Goal: Task Accomplishment & Management: Use online tool/utility

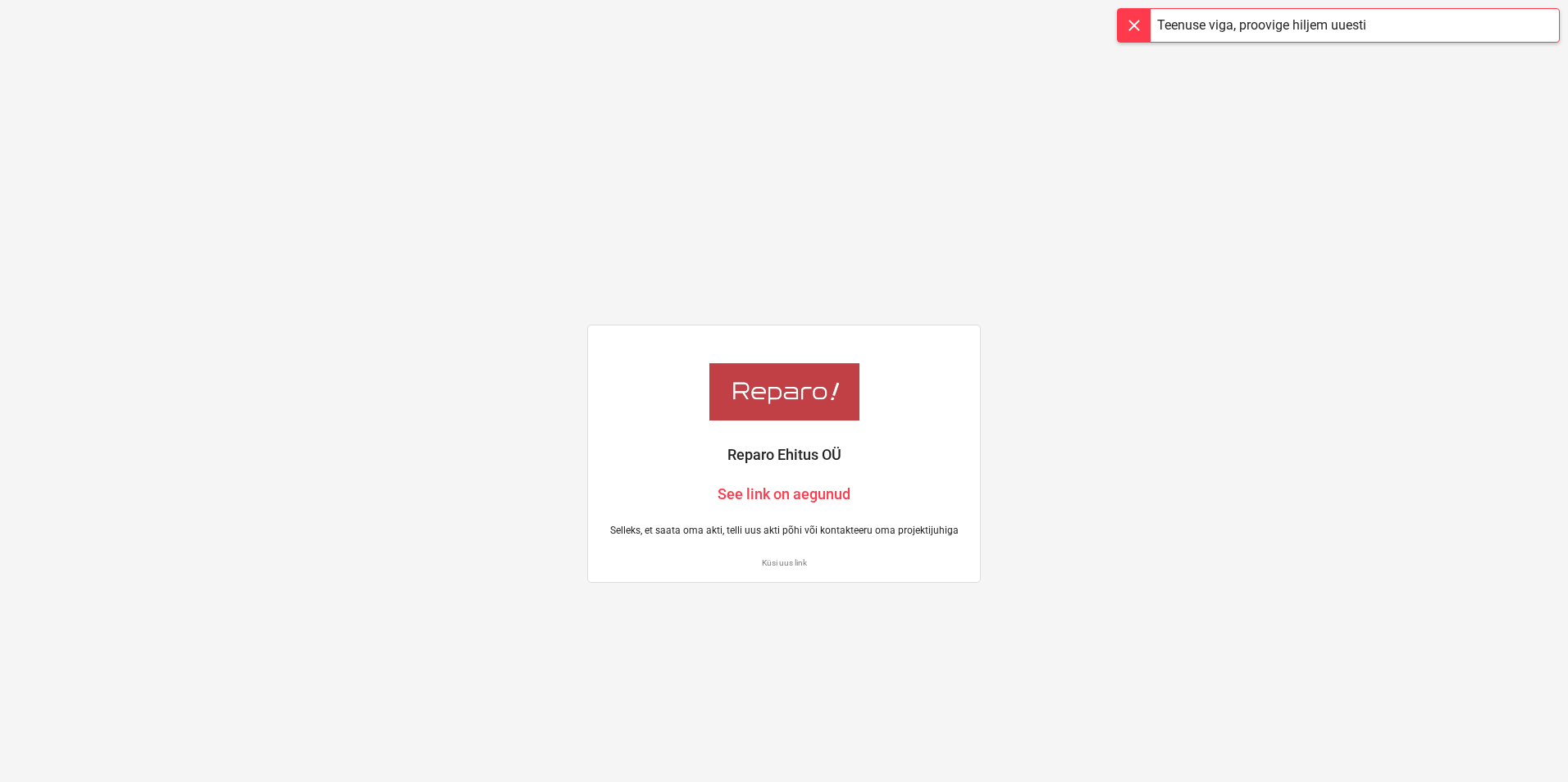
click at [778, 564] on p "Küsi uus link" at bounding box center [783, 563] width 365 height 10
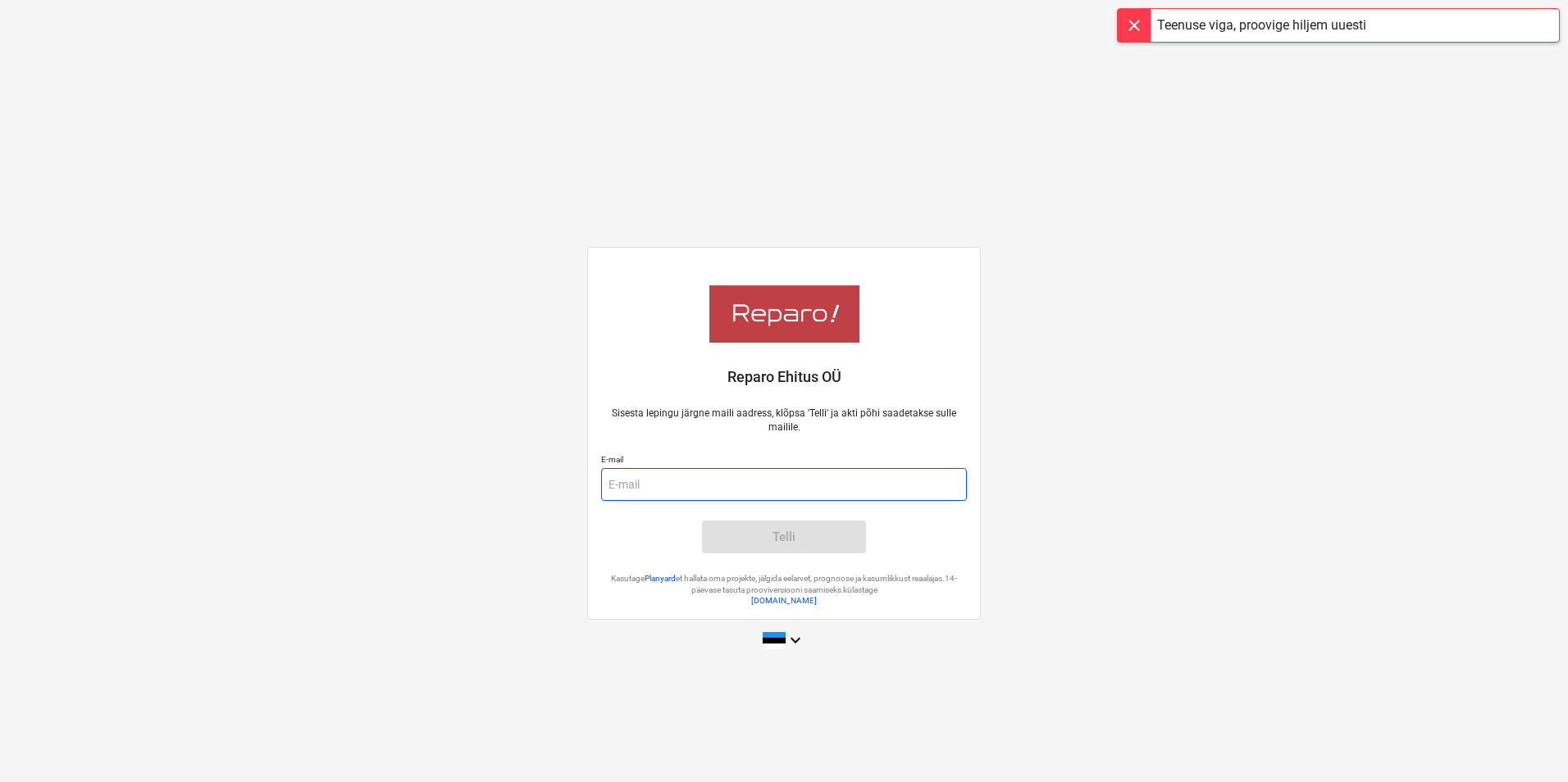
click at [779, 489] on input "email" at bounding box center [783, 484] width 365 height 33
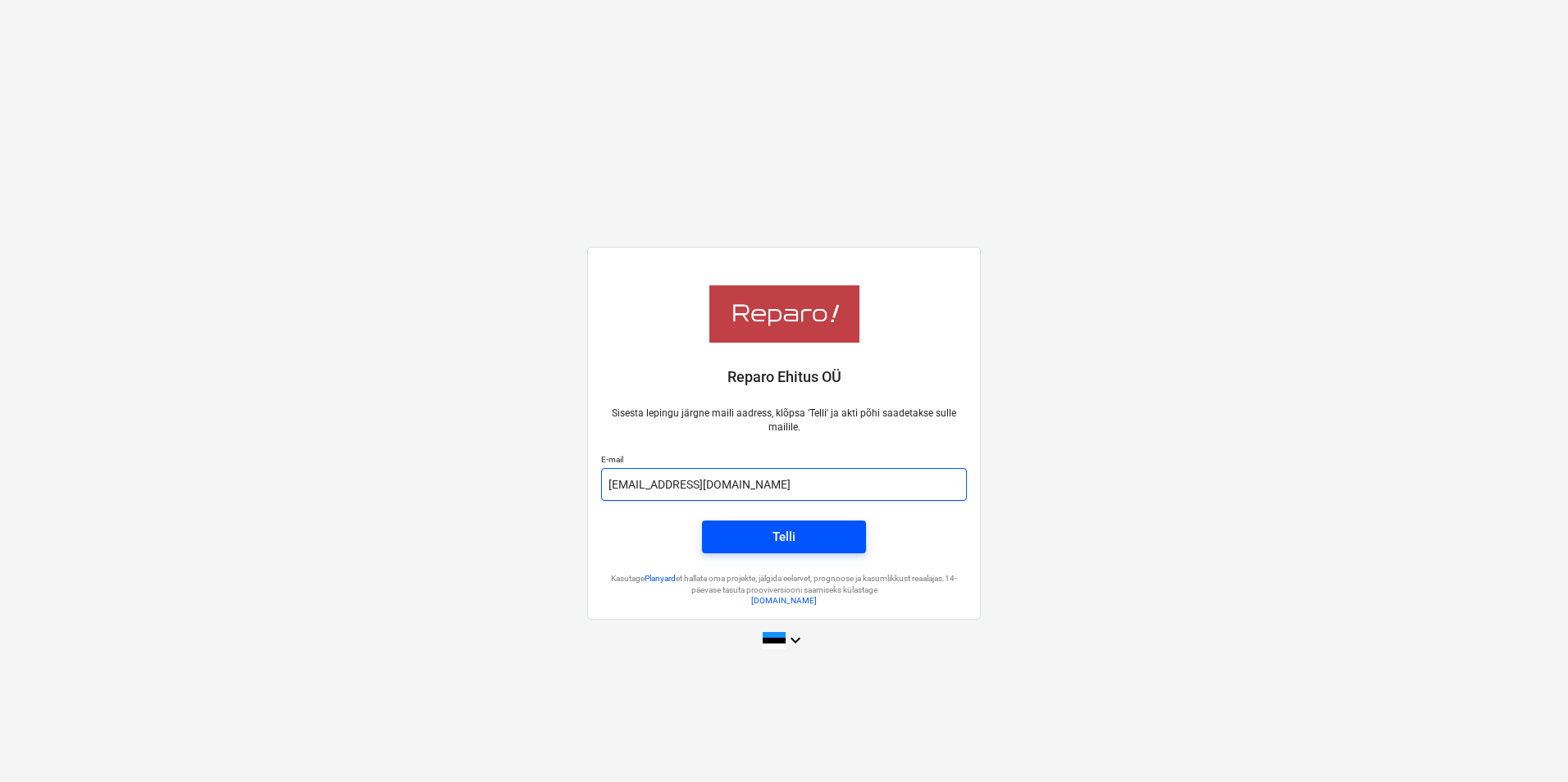
type input "[EMAIL_ADDRESS][DOMAIN_NAME]"
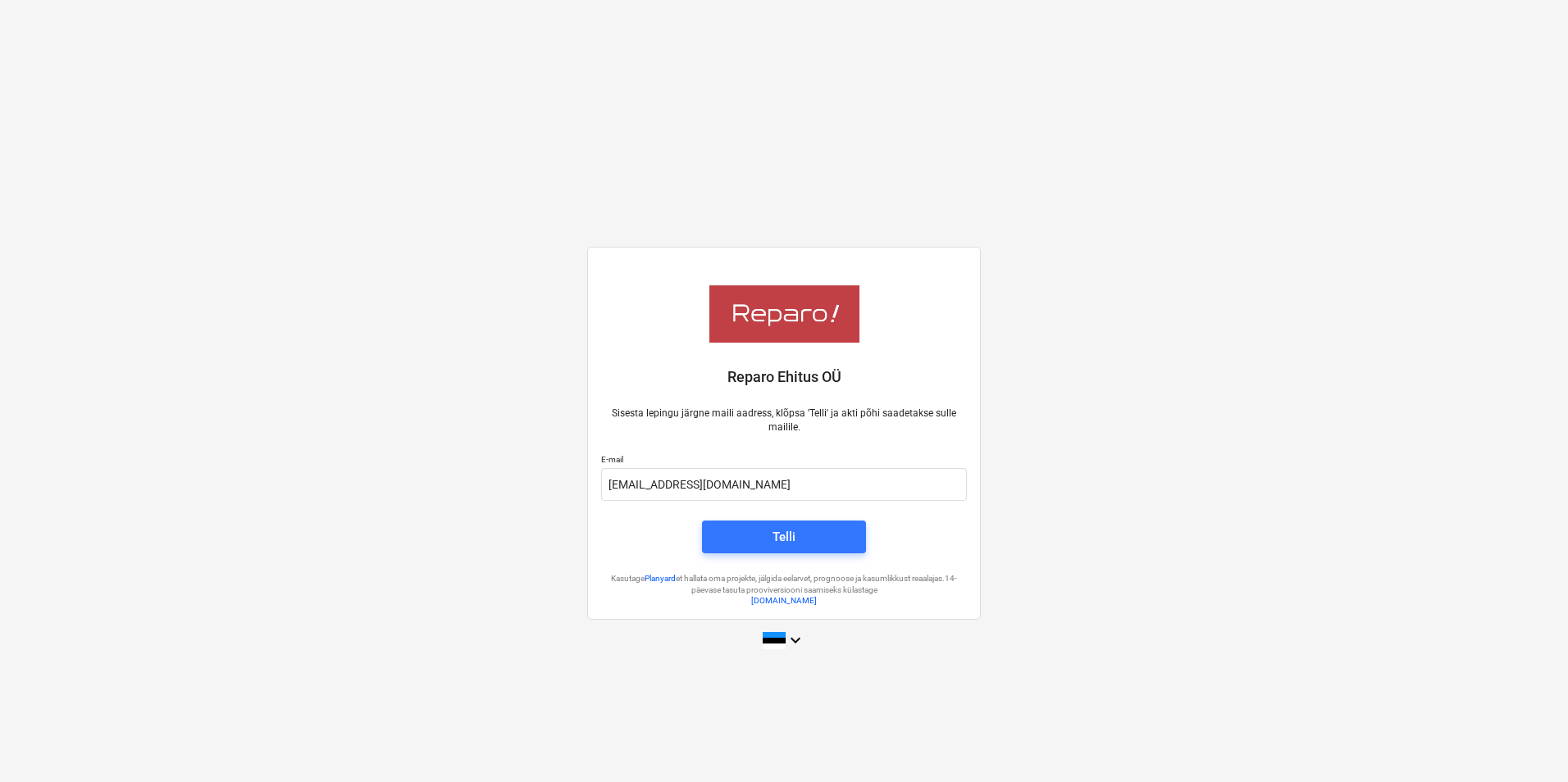
click at [777, 530] on div "Telli" at bounding box center [784, 537] width 23 height 21
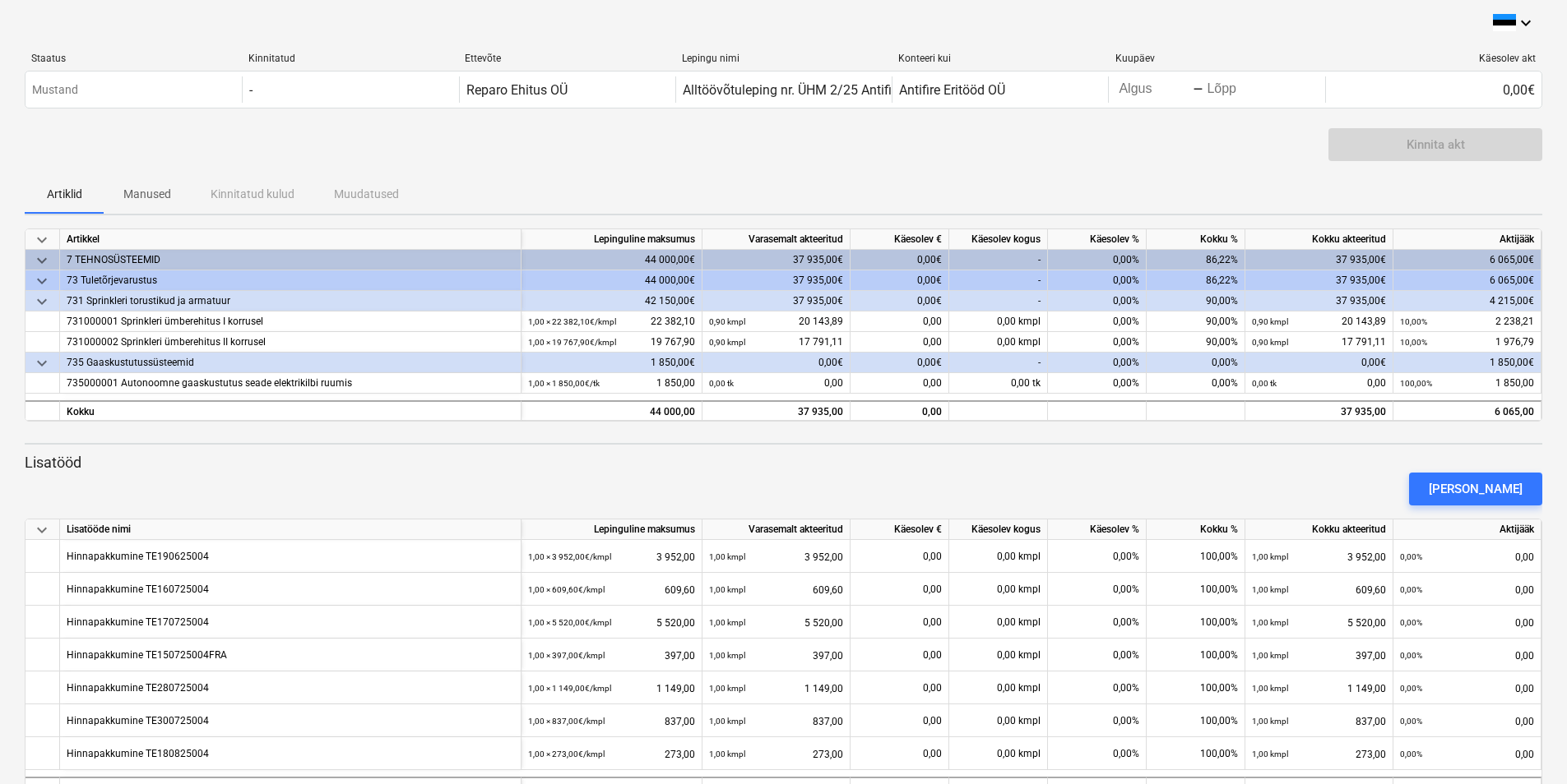
click at [1085, 363] on div "0,00%" at bounding box center [1098, 363] width 99 height 21
drag, startPoint x: 1111, startPoint y: 359, endPoint x: 1153, endPoint y: 361, distance: 42.0
click at [0, 0] on div "keyboard_arrow_down 735 Gaaskustutussüsteemid 1 850,00€ 0,00€ 0,00€ - 0,00% 0,0…" at bounding box center [0, 0] width 0 height 0
drag, startPoint x: 1153, startPoint y: 361, endPoint x: 1097, endPoint y: 355, distance: 56.3
click at [1097, 354] on div "0,00%" at bounding box center [1098, 363] width 99 height 21
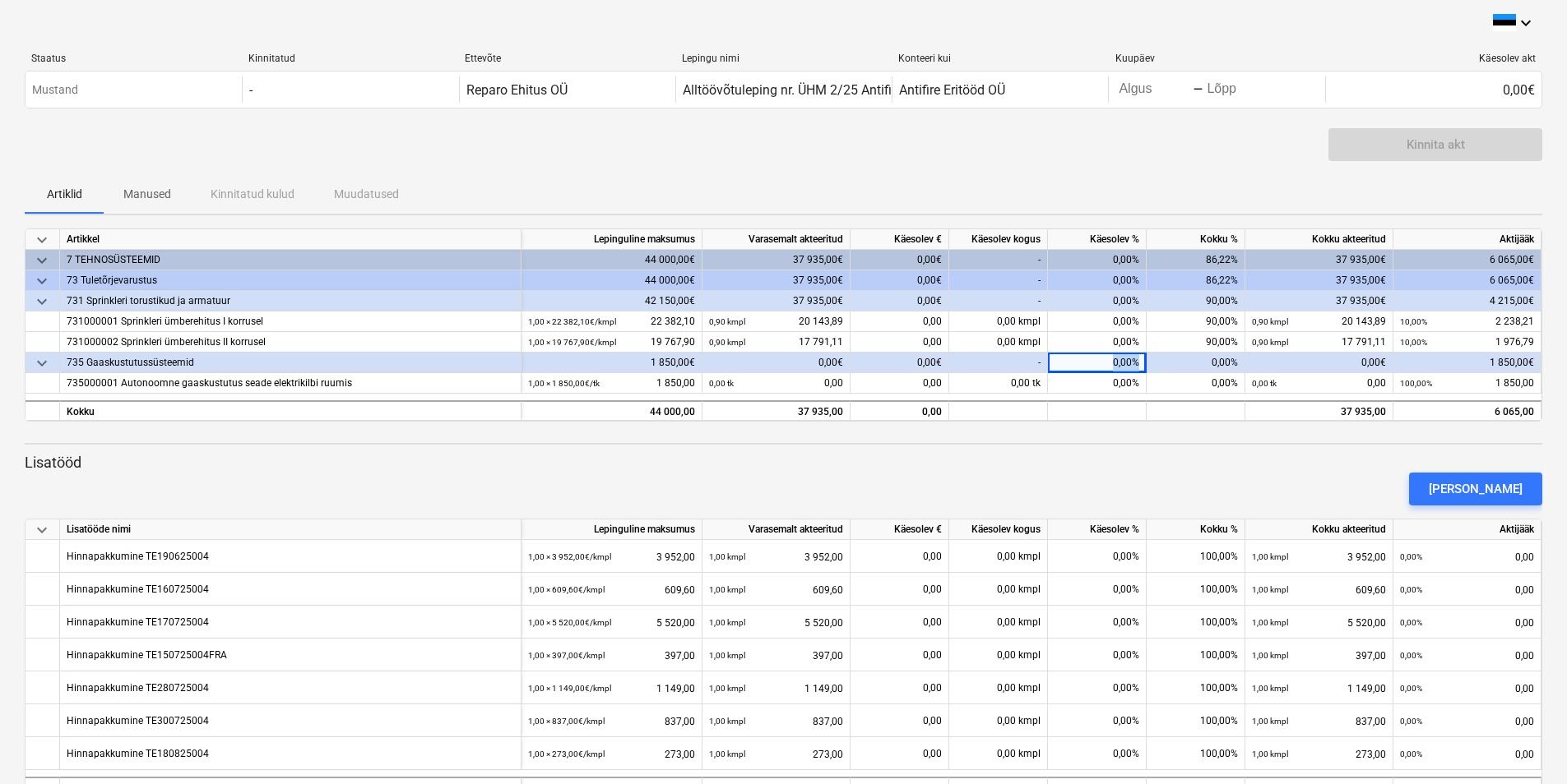
click at [1088, 367] on div "0,00%" at bounding box center [1098, 363] width 99 height 21
click at [1187, 361] on div "0,00%" at bounding box center [1197, 363] width 99 height 21
click at [1348, 356] on div "0,00€" at bounding box center [1319, 363] width 149 height 21
click at [1200, 363] on div "0,00%" at bounding box center [1197, 363] width 99 height 21
click at [1233, 255] on div "86,22%" at bounding box center [1197, 261] width 99 height 21
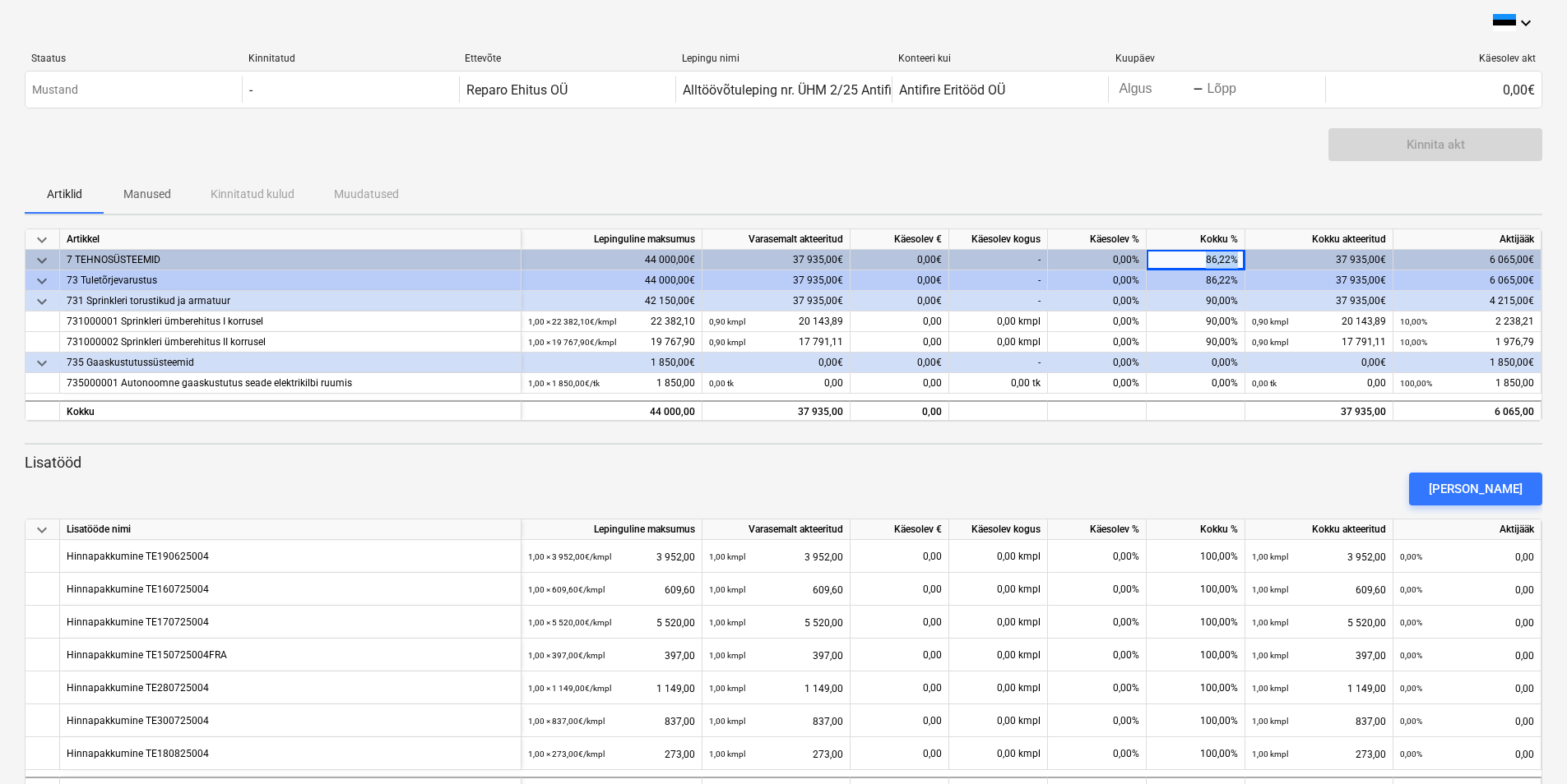
drag, startPoint x: 1227, startPoint y: 258, endPoint x: 1271, endPoint y: 252, distance: 44.4
click at [0, 0] on div "keyboard_arrow_down 7 TEHNOSÜSTEEMID 44 000,00€ 37 935,00€ 0,00€ - 0,00% 86,22%…" at bounding box center [0, 0] width 0 height 0
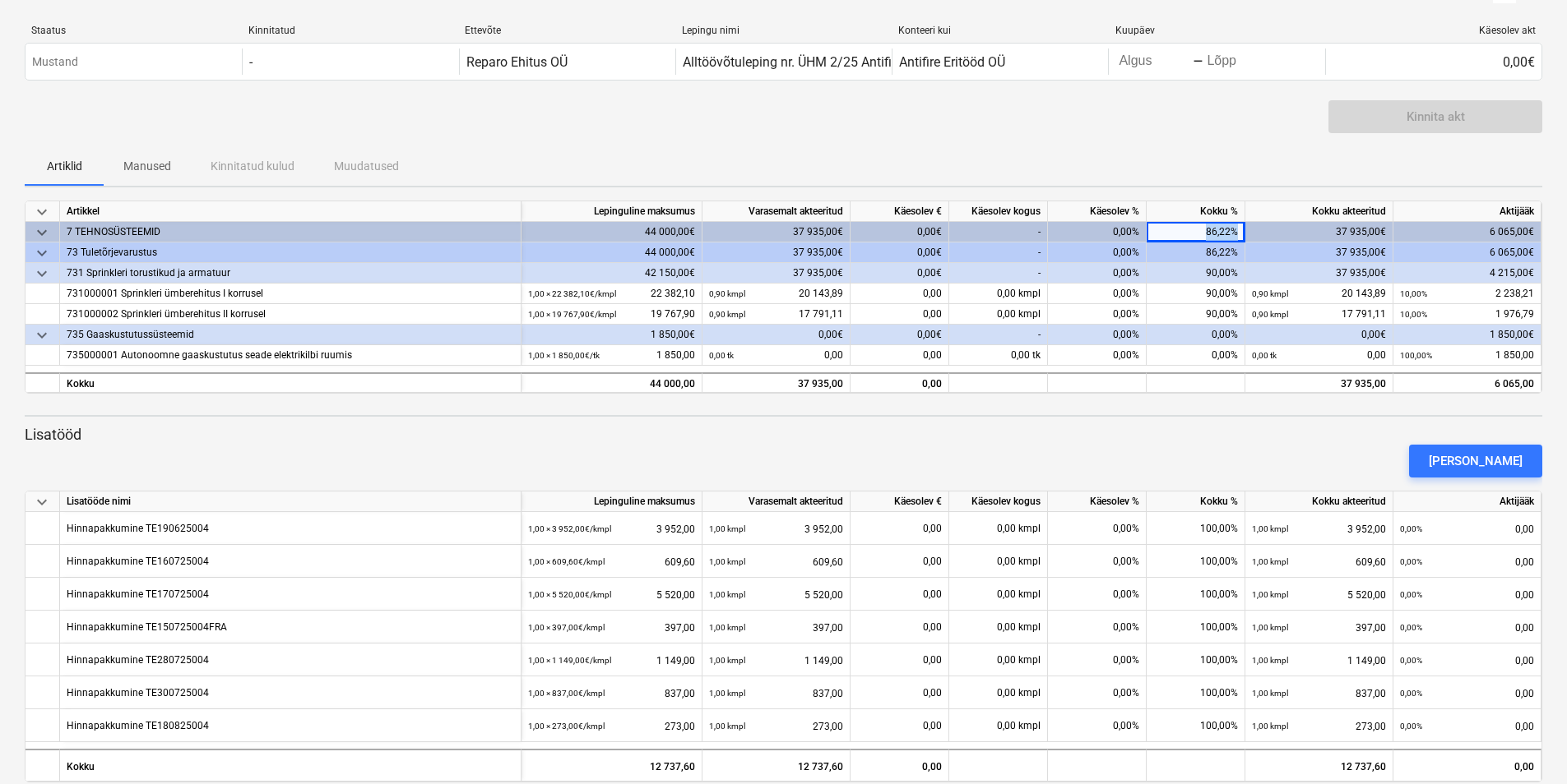
scroll to position [52, 0]
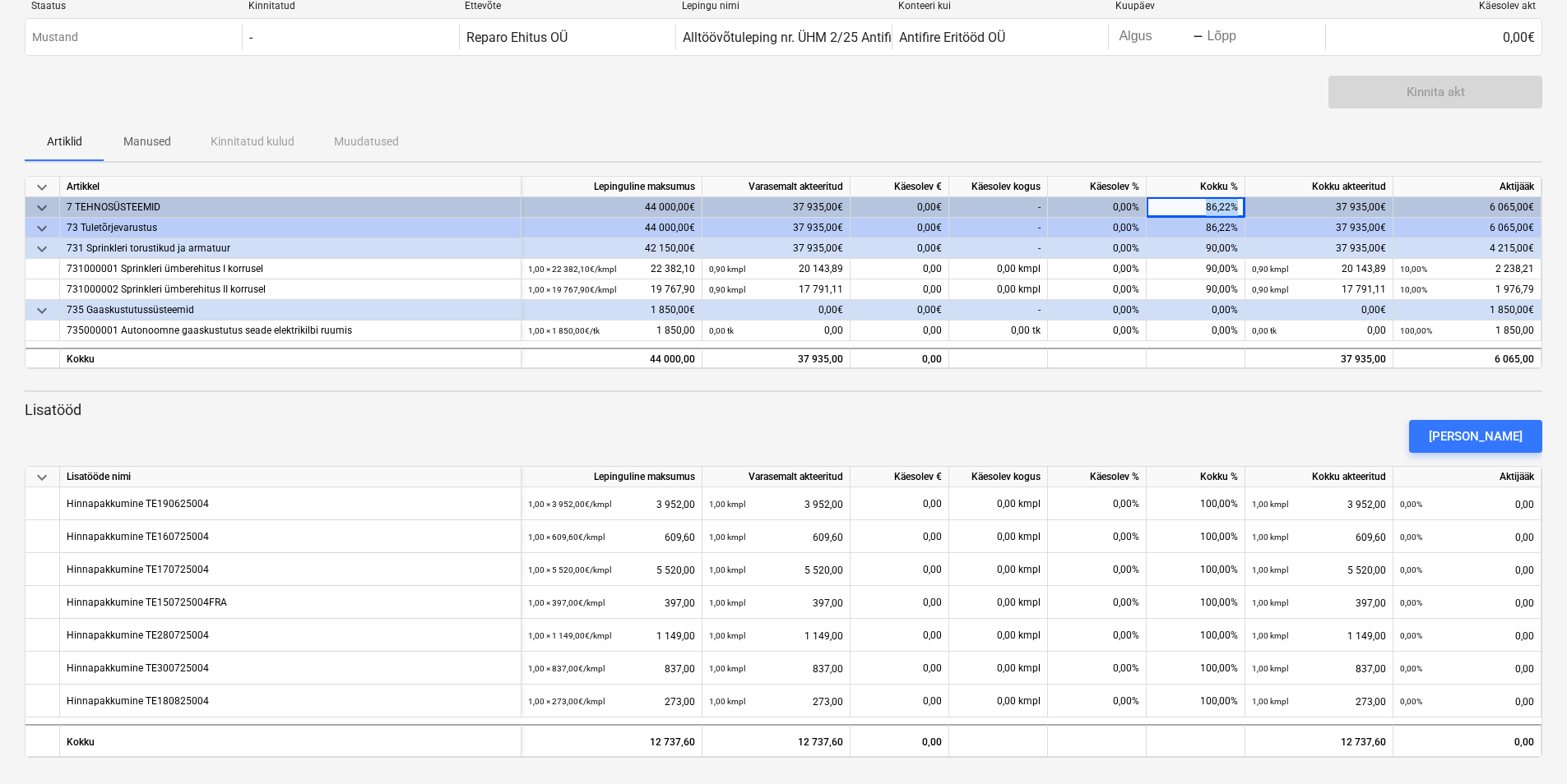
click at [1220, 206] on div "86,22%" at bounding box center [1197, 207] width 99 height 21
drag, startPoint x: 1220, startPoint y: 206, endPoint x: 1231, endPoint y: 209, distance: 11.4
click at [1231, 209] on div "86,22%" at bounding box center [1197, 207] width 99 height 21
click at [1281, 203] on div "37 935,00€" at bounding box center [1319, 207] width 149 height 21
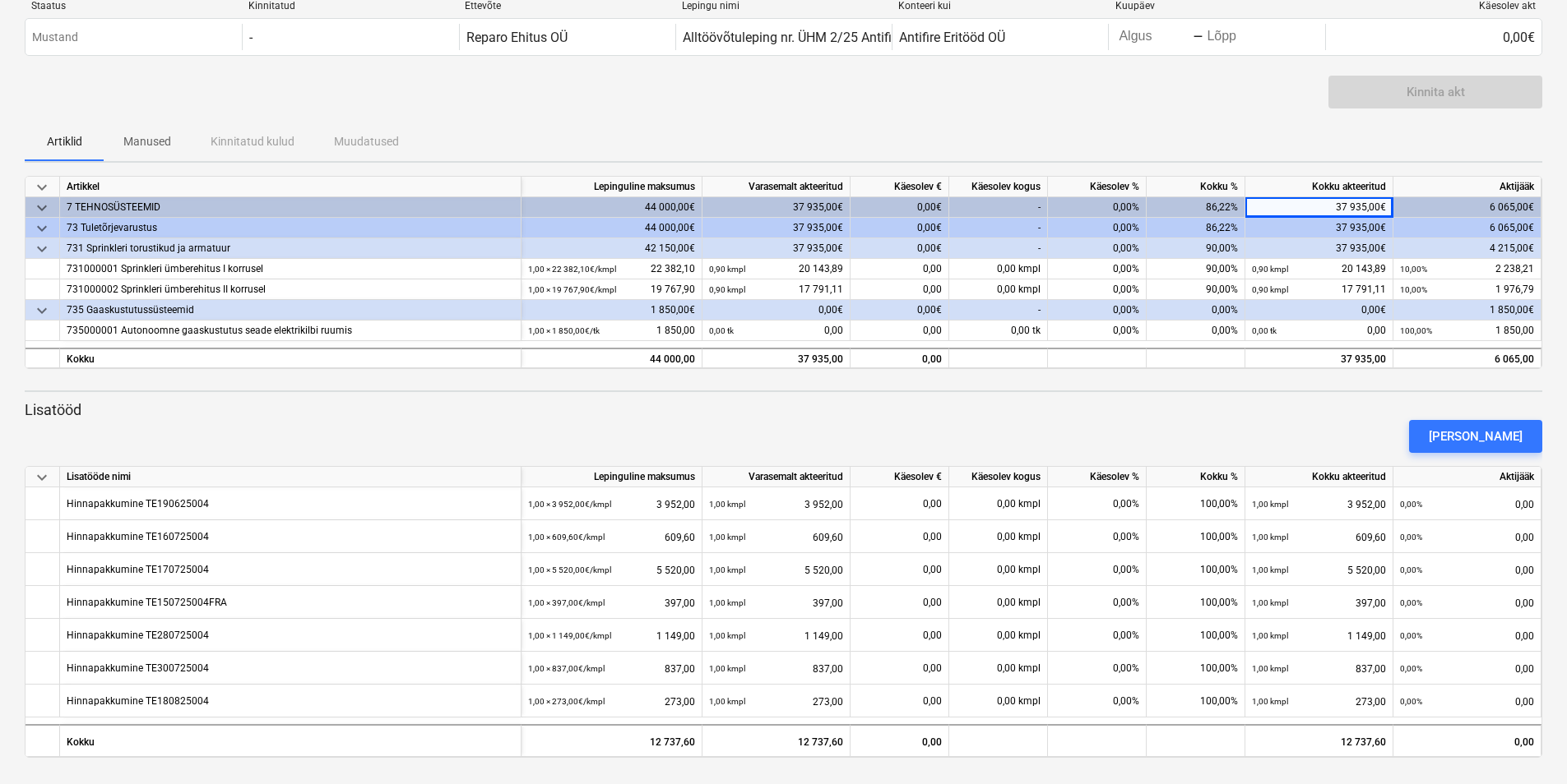
click at [1026, 207] on div "-" at bounding box center [999, 207] width 99 height 21
click at [1096, 207] on div "0,00%" at bounding box center [1098, 207] width 99 height 21
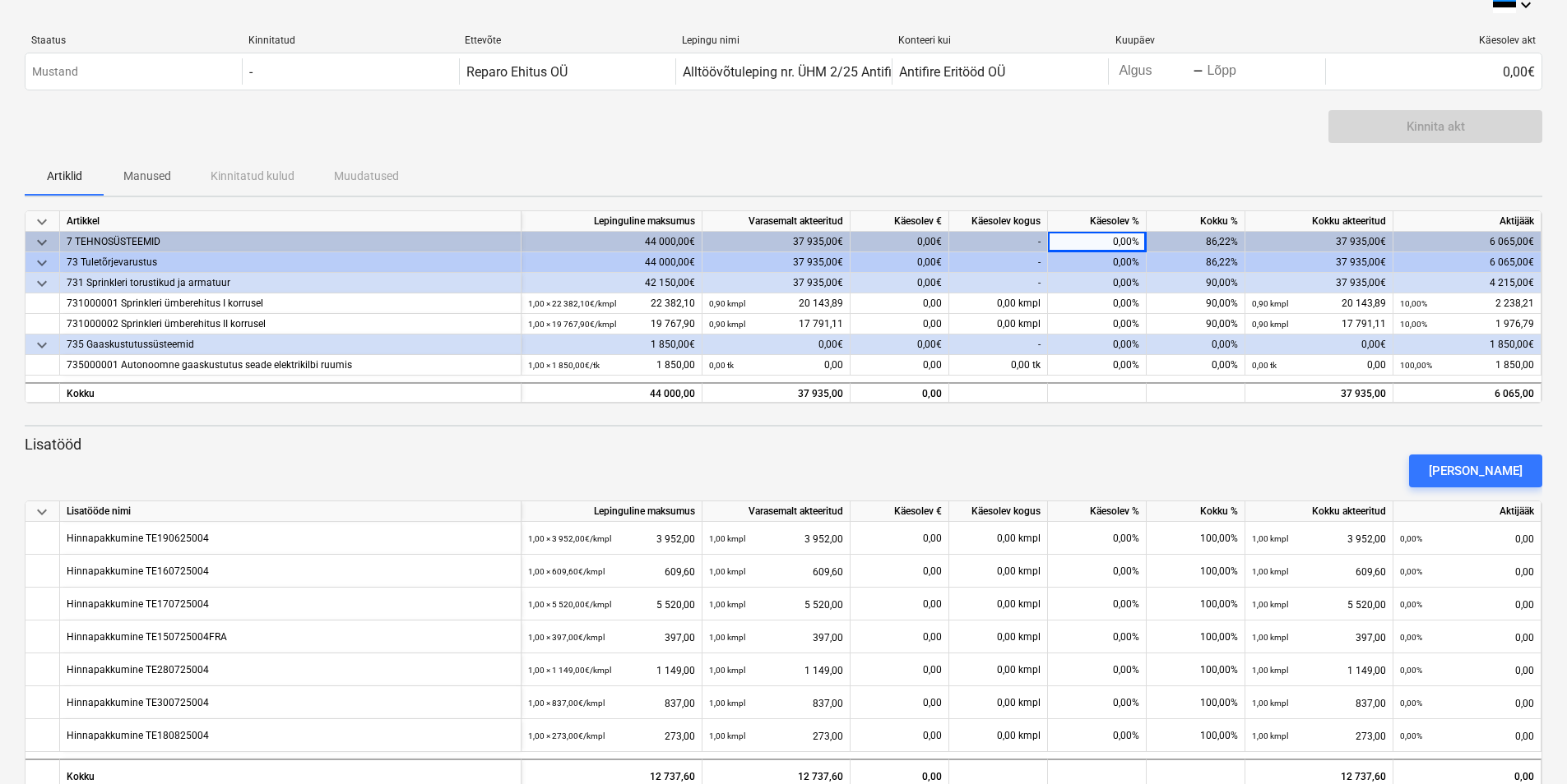
scroll to position [0, 0]
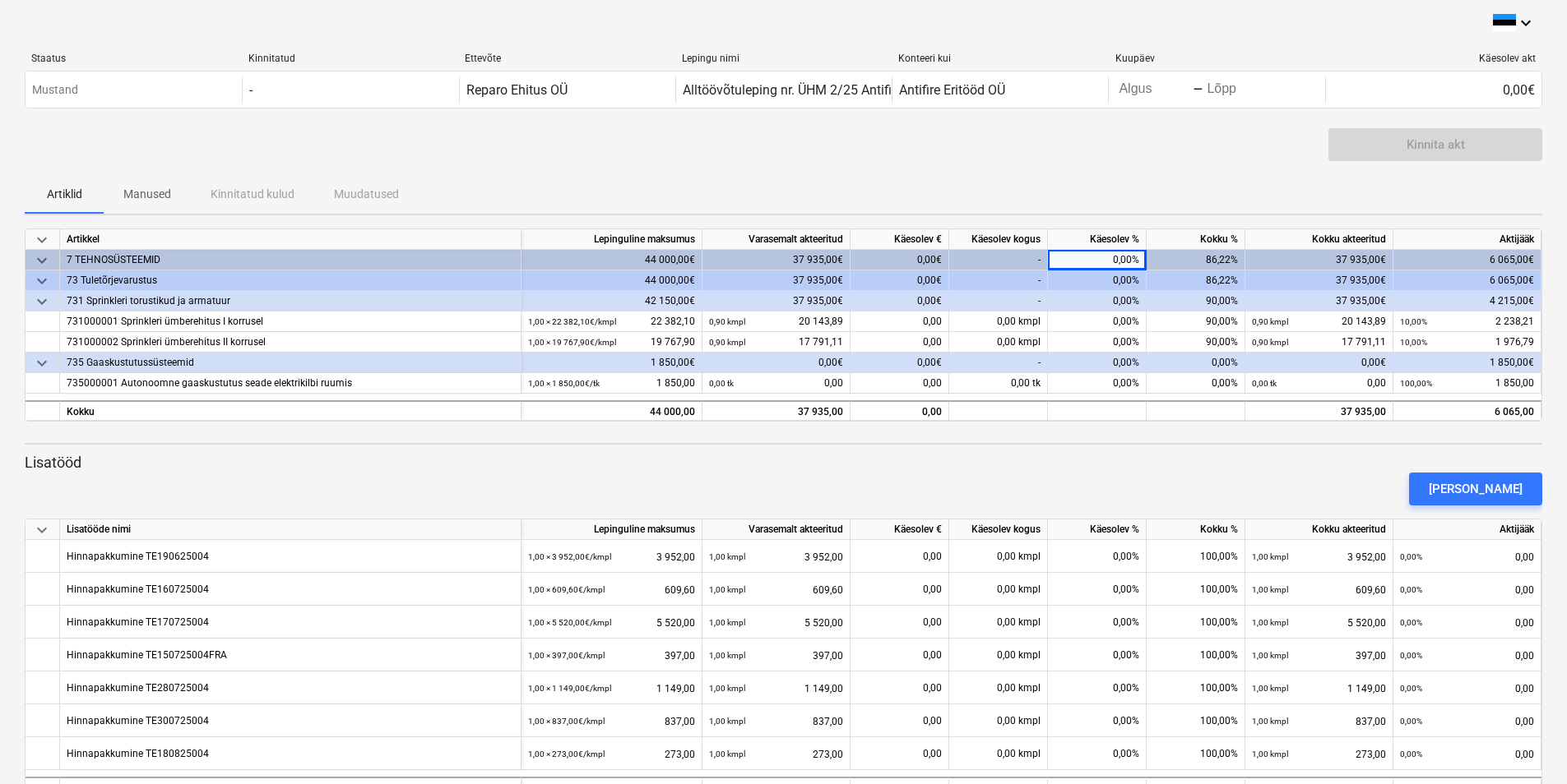
click at [1126, 257] on div "0,00%" at bounding box center [1098, 261] width 99 height 21
click at [1122, 258] on div "0,00%" at bounding box center [1098, 261] width 99 height 21
drag, startPoint x: 1122, startPoint y: 258, endPoint x: 1180, endPoint y: 256, distance: 58.0
click at [1180, 256] on div "86,22%" at bounding box center [1197, 261] width 99 height 21
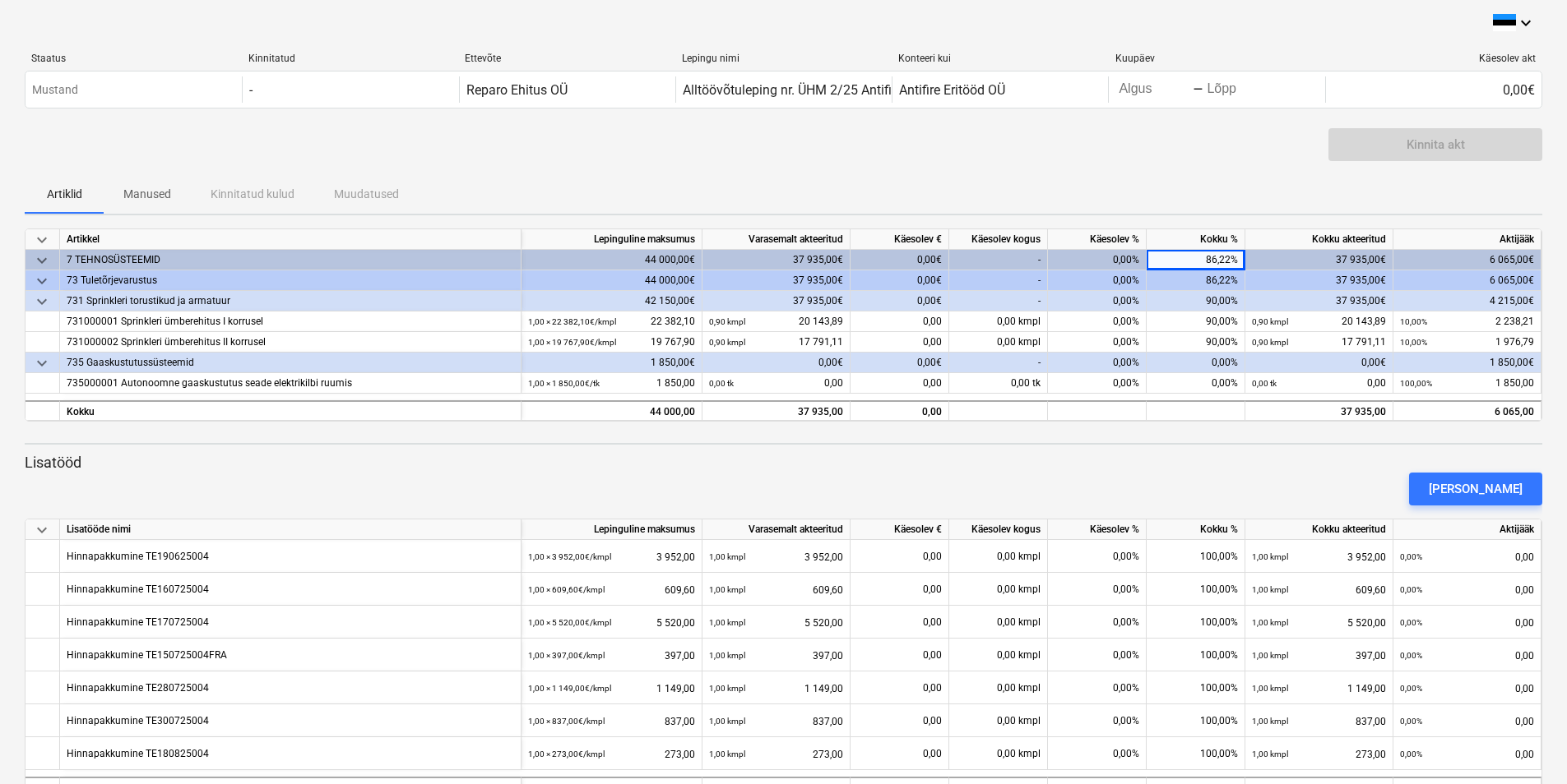
click at [1121, 261] on div "0,00%" at bounding box center [1098, 261] width 99 height 21
click at [1206, 258] on div "86,22%" at bounding box center [1197, 261] width 99 height 21
click at [1211, 263] on div "86,22%" at bounding box center [1197, 261] width 99 height 21
click at [1218, 263] on div "86,22%" at bounding box center [1197, 261] width 99 height 21
click at [1231, 260] on div "86,22%" at bounding box center [1197, 261] width 99 height 21
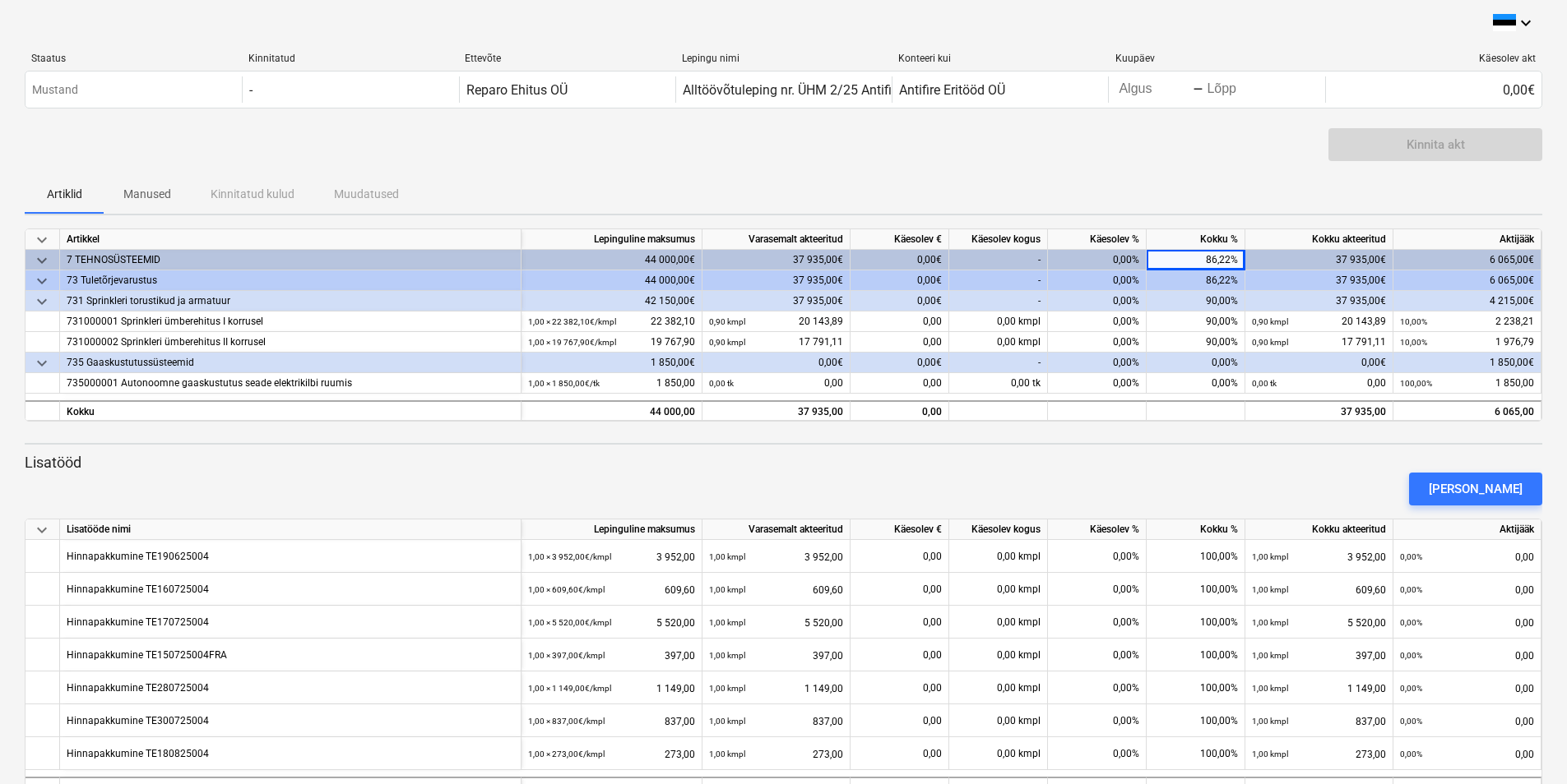
click at [1241, 258] on div "86,22%" at bounding box center [1197, 261] width 99 height 21
